Goal: Task Accomplishment & Management: Use online tool/utility

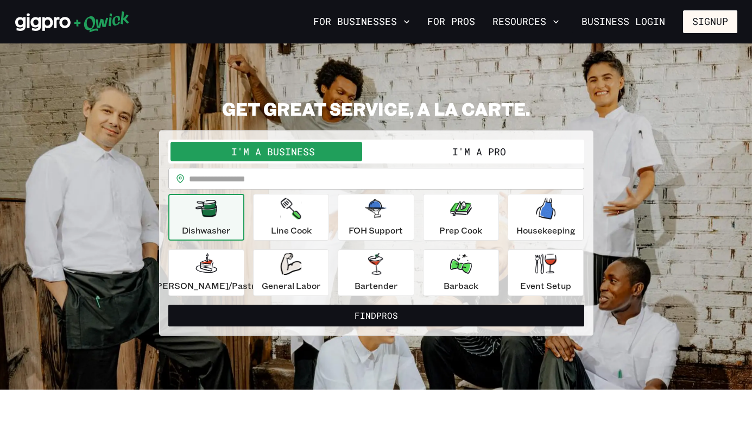
click at [409, 152] on button "I'm a Pro" at bounding box center [479, 152] width 206 height 20
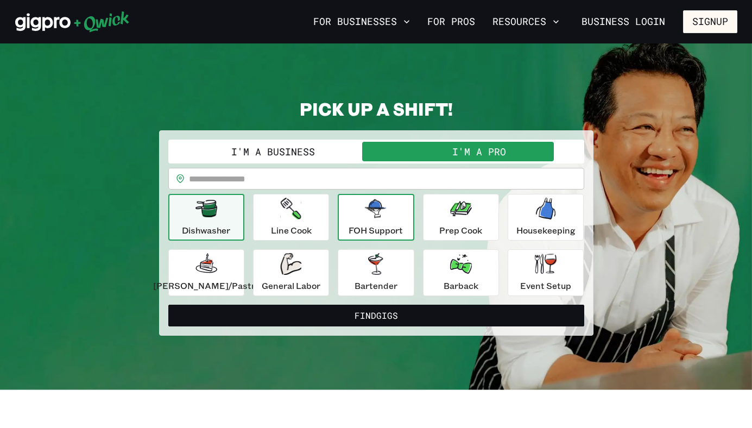
click at [385, 227] on p "FOH Support" at bounding box center [376, 230] width 54 height 13
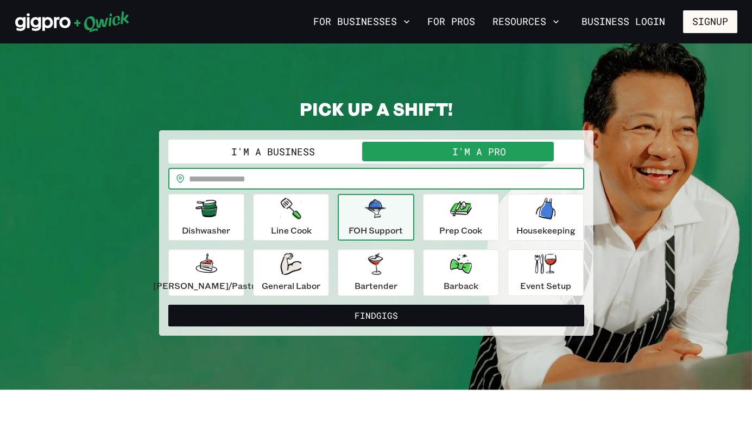
click at [359, 184] on input "text" at bounding box center [386, 179] width 395 height 22
type input "*****"
click at [168, 305] on button "Find Gigs" at bounding box center [376, 316] width 416 height 22
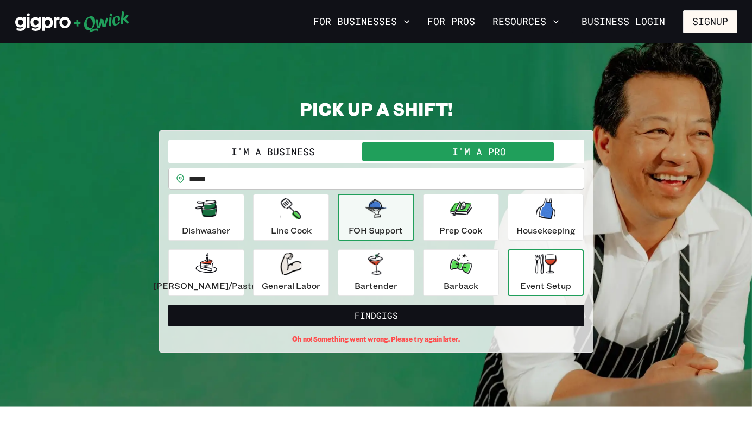
click at [520, 283] on p "Event Setup" at bounding box center [545, 285] width 51 height 13
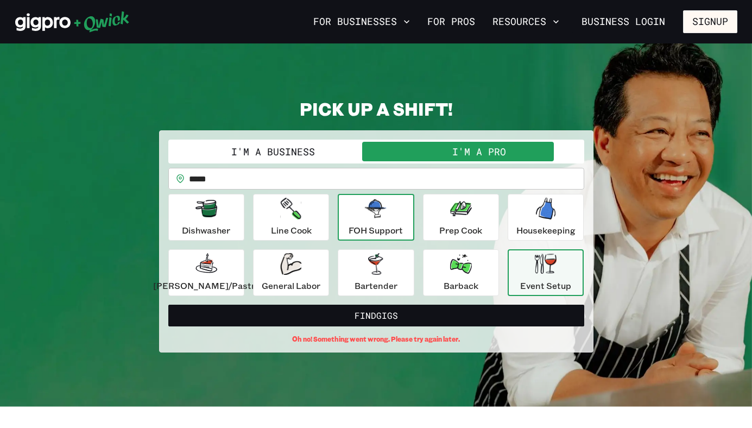
click at [390, 219] on div "FOH Support" at bounding box center [376, 217] width 54 height 39
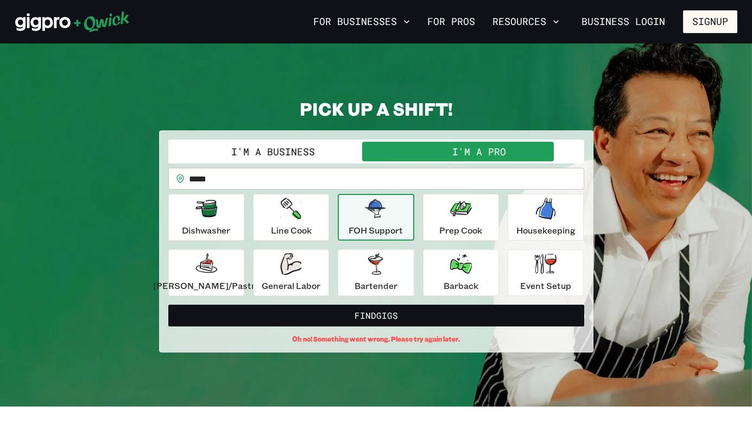
click at [431, 153] on button "I'm a Pro" at bounding box center [479, 152] width 206 height 20
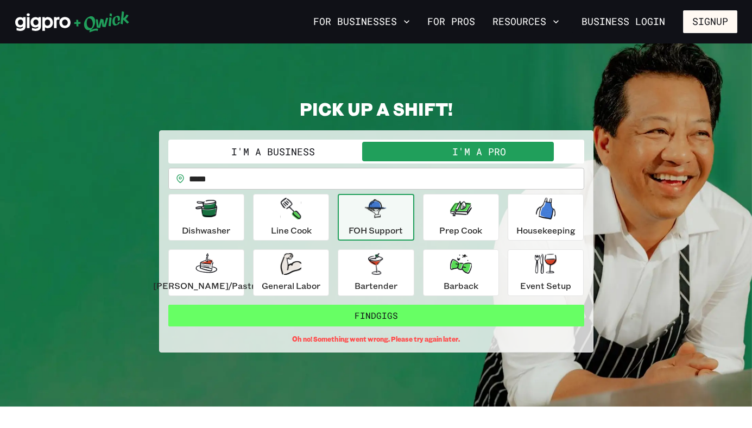
click at [386, 315] on button "Find Gigs" at bounding box center [376, 316] width 416 height 22
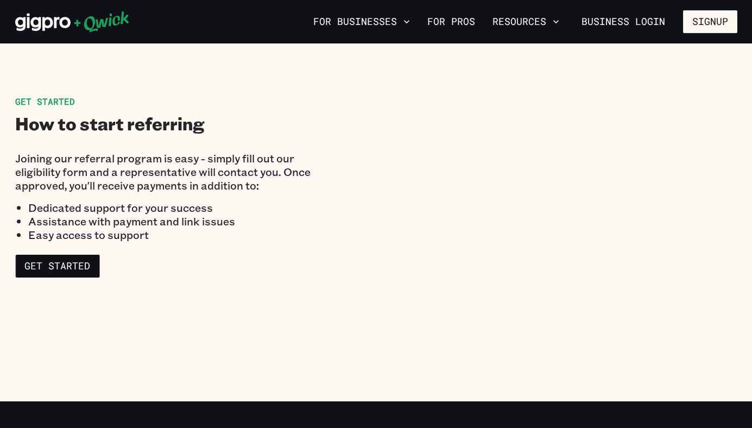
scroll to position [1483, 0]
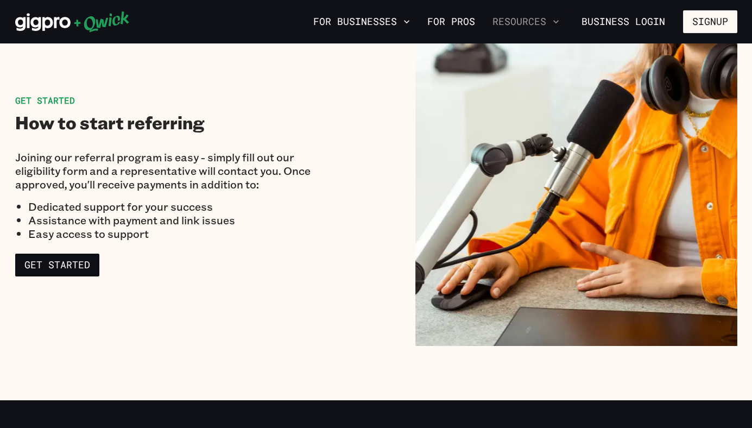
click at [524, 27] on button "Resources" at bounding box center [526, 21] width 76 height 18
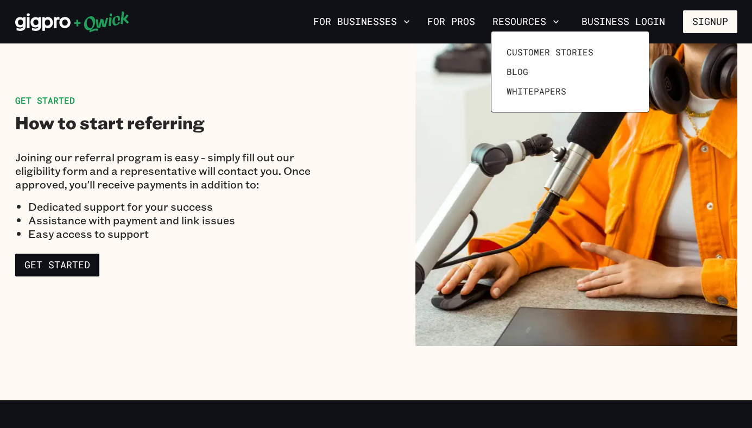
click at [468, 26] on div at bounding box center [376, 214] width 752 height 428
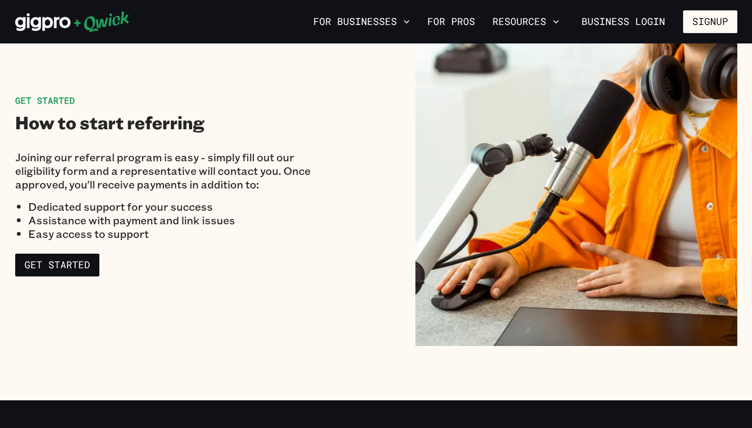
click at [468, 26] on link "For Pros" at bounding box center [451, 21] width 56 height 18
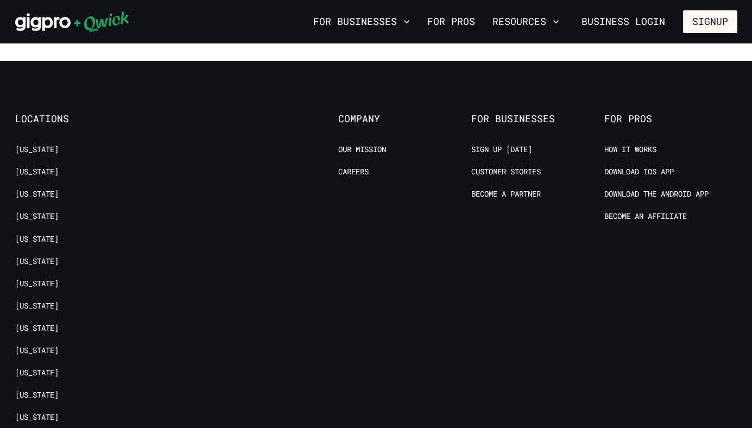
scroll to position [2115, 0]
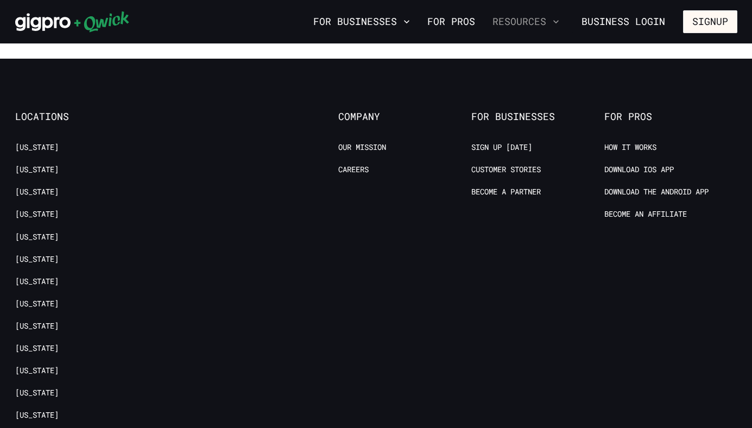
click at [532, 22] on button "Resources" at bounding box center [526, 21] width 76 height 18
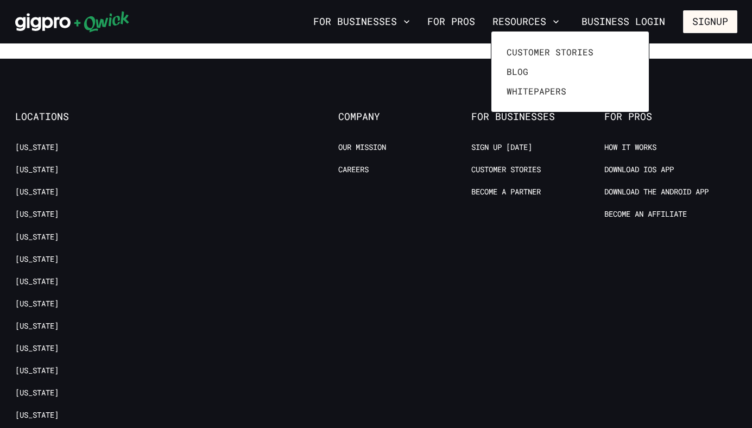
click at [458, 149] on div at bounding box center [376, 214] width 752 height 428
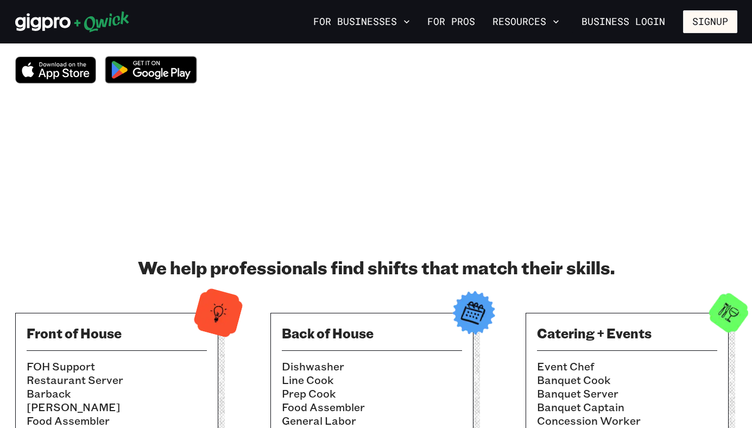
scroll to position [0, 0]
